Goal: Information Seeking & Learning: Learn about a topic

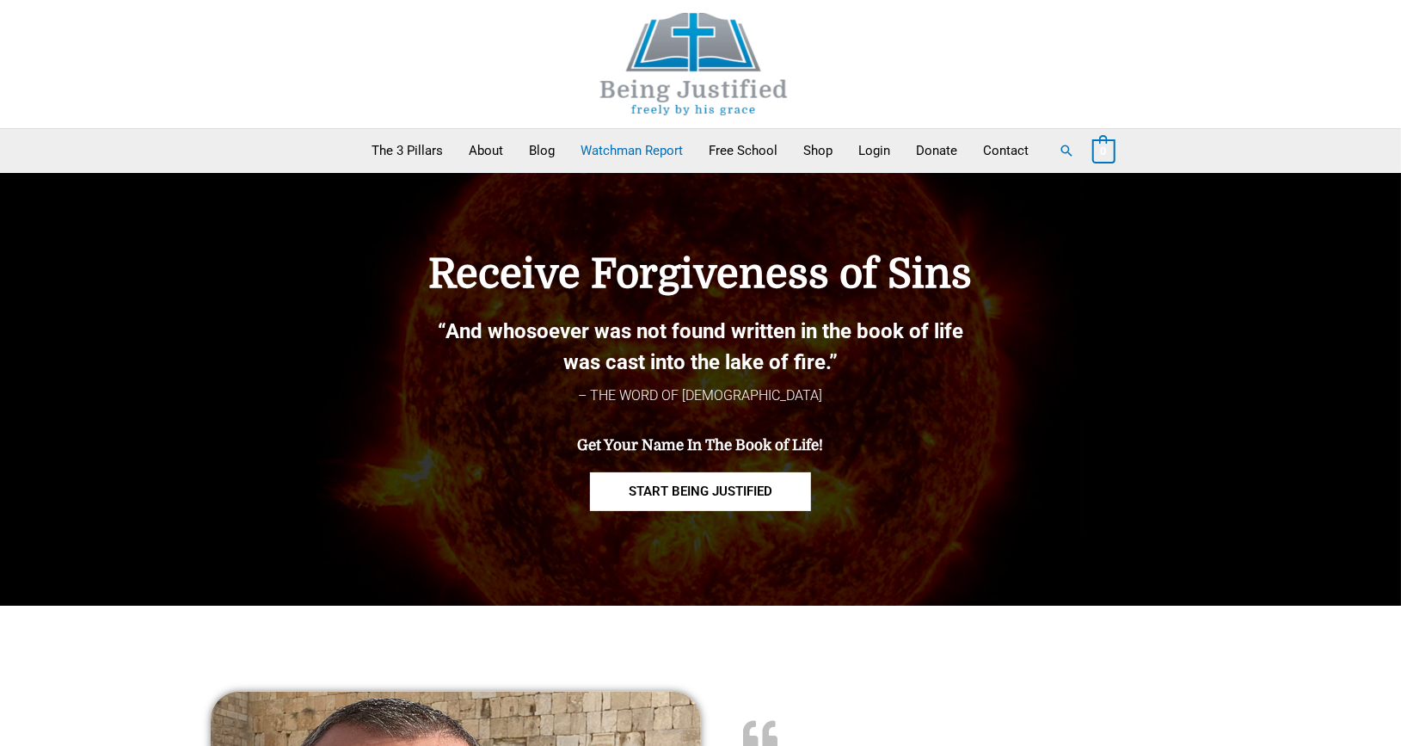
click at [607, 147] on link "Watchman Report" at bounding box center [632, 150] width 128 height 43
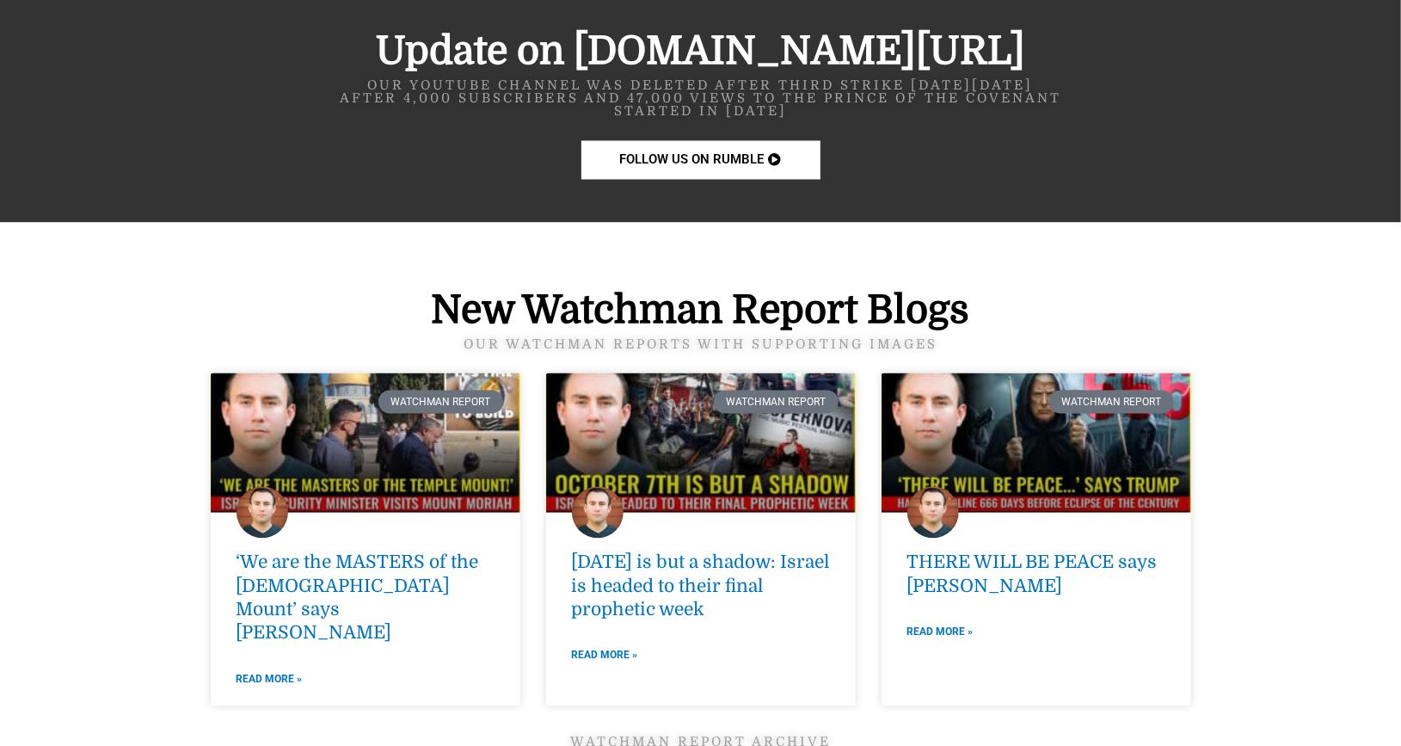
scroll to position [2127, 0]
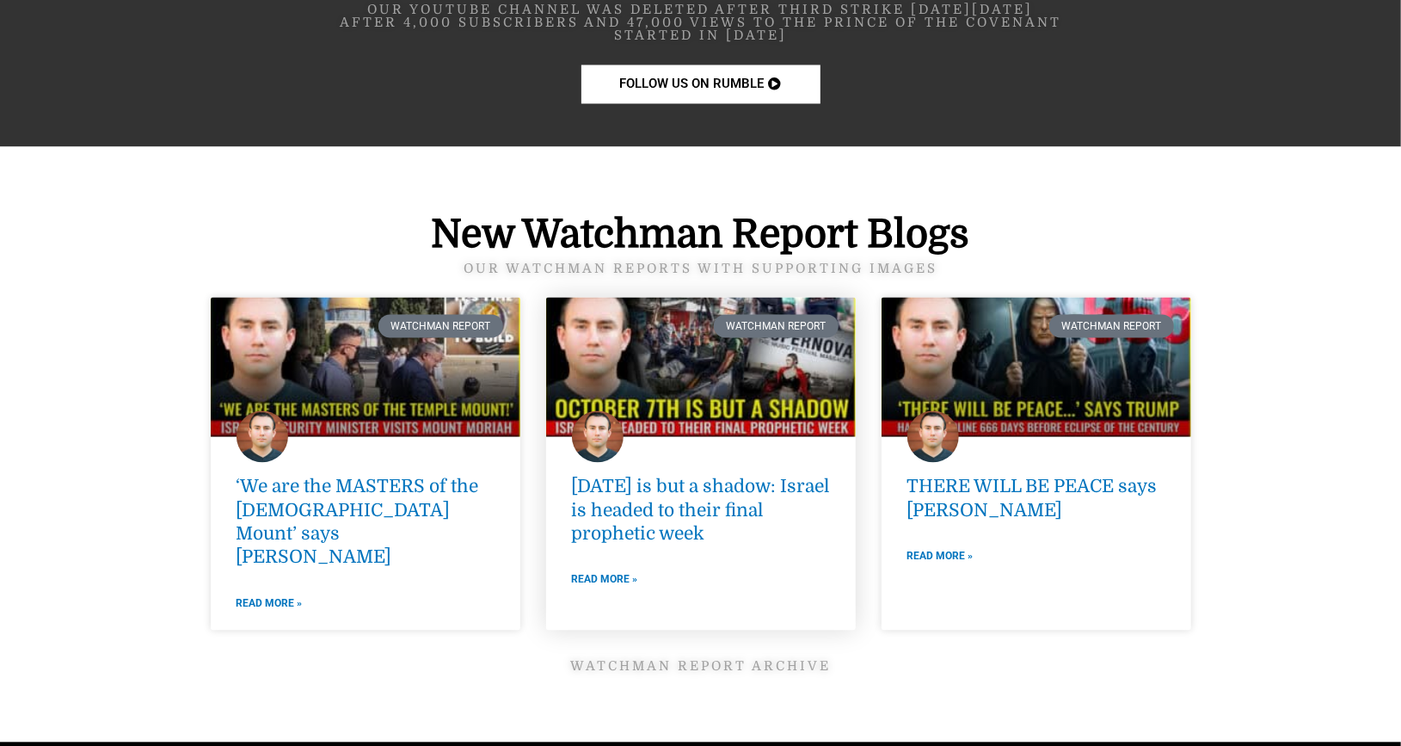
click at [739, 377] on link at bounding box center [701, 366] width 310 height 139
click at [632, 485] on link "[DATE] is but a shadow: Israel is headed to their final prophetic week" at bounding box center [701, 510] width 258 height 68
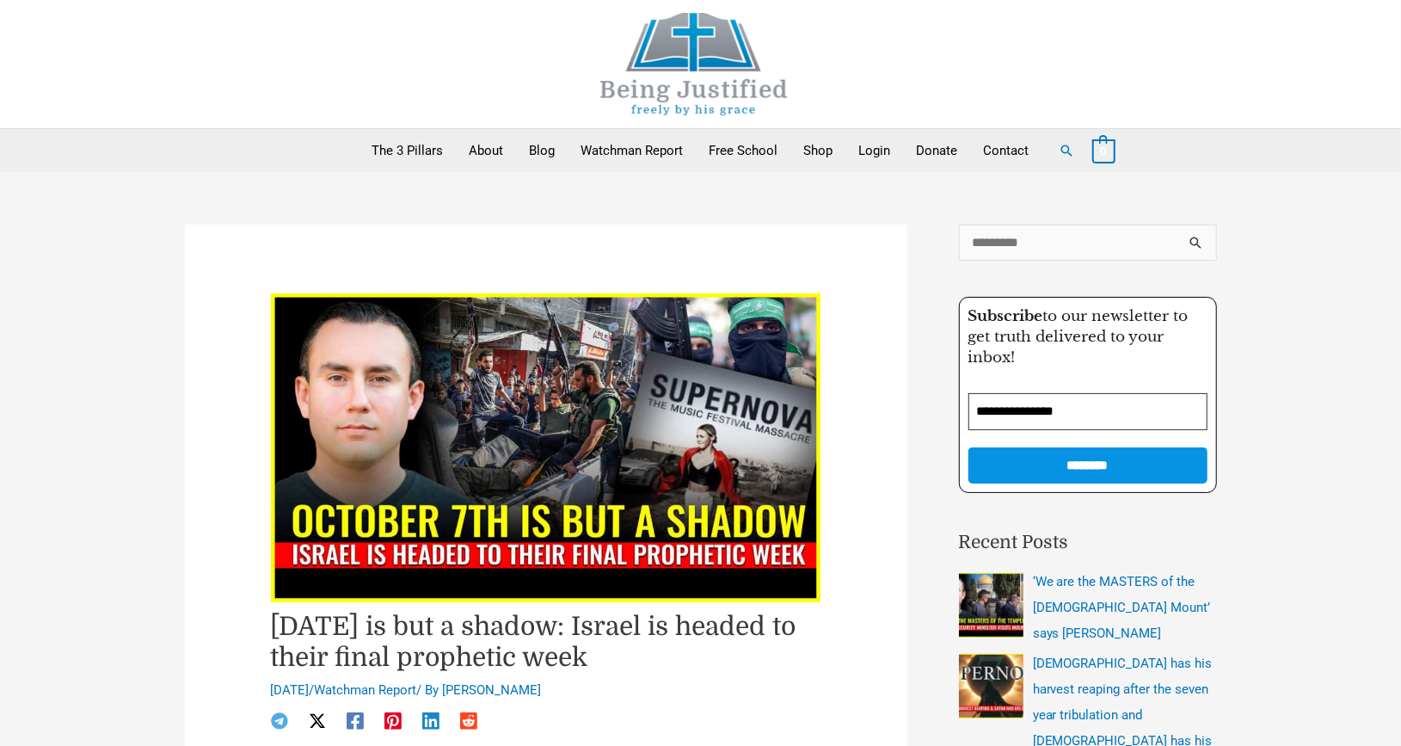
drag, startPoint x: 552, startPoint y: 643, endPoint x: 1418, endPoint y: 786, distance: 877.6
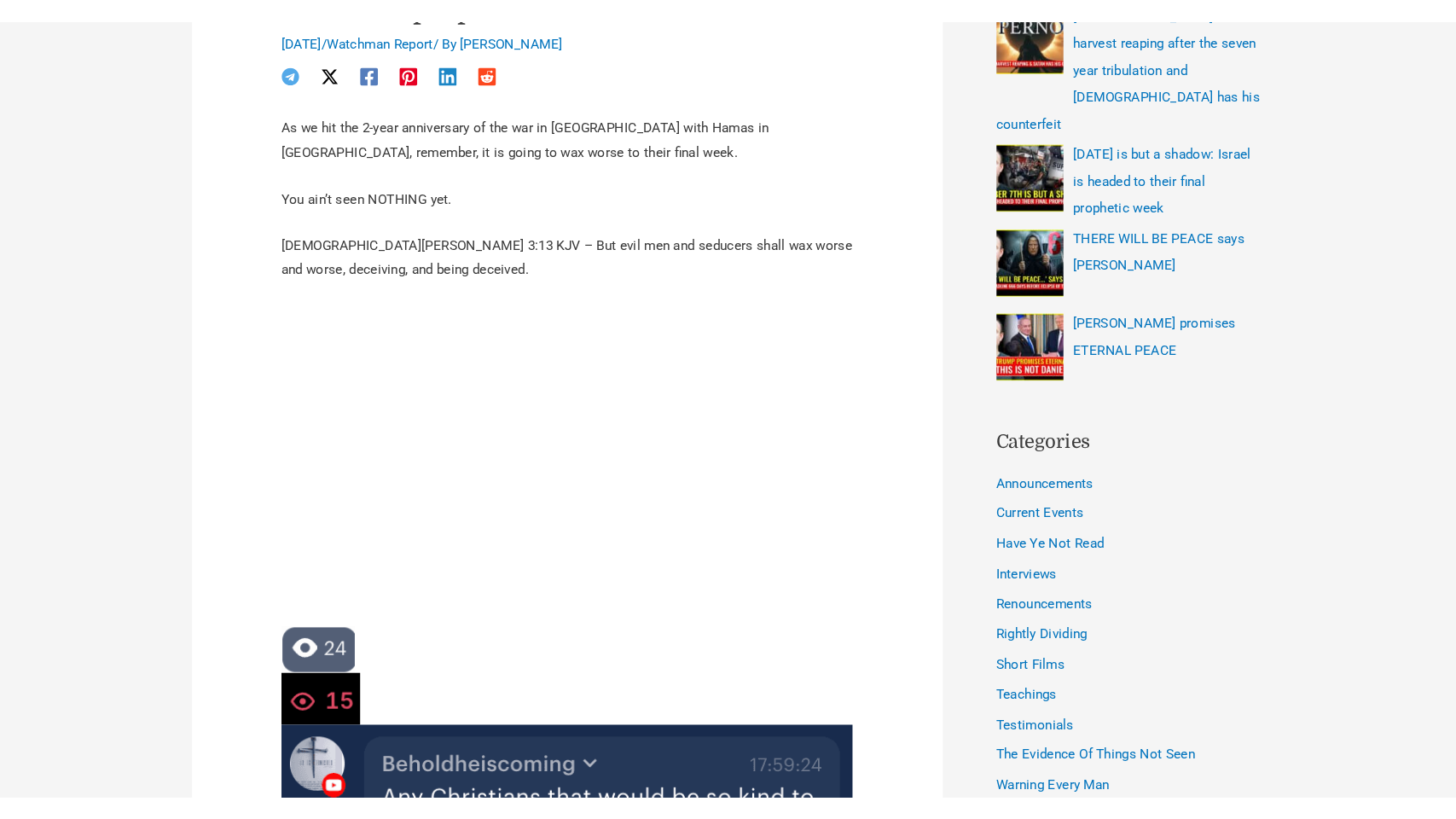
scroll to position [701, 0]
